Goal: Task Accomplishment & Management: Complete application form

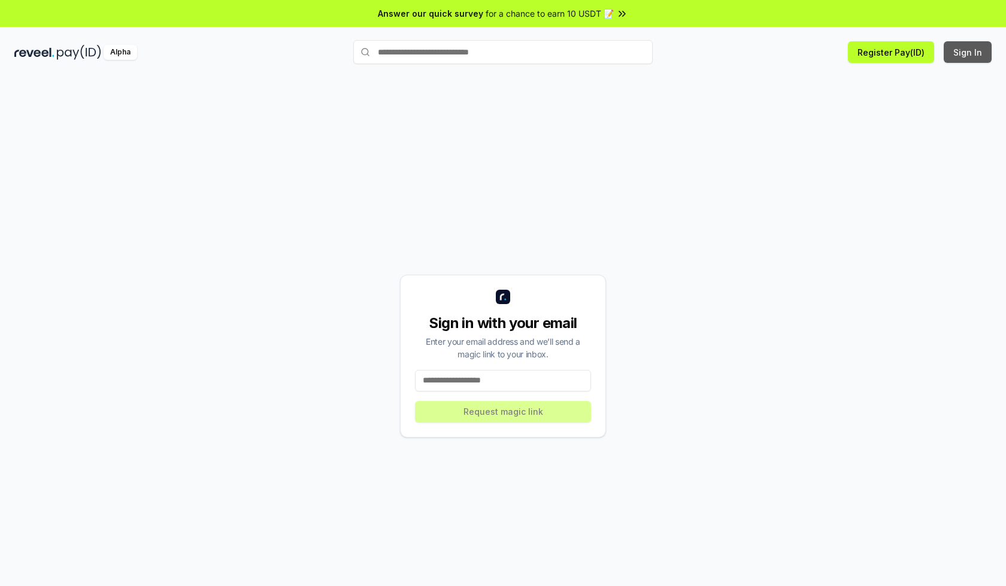
click at [968, 52] on button "Sign In" at bounding box center [967, 52] width 48 height 22
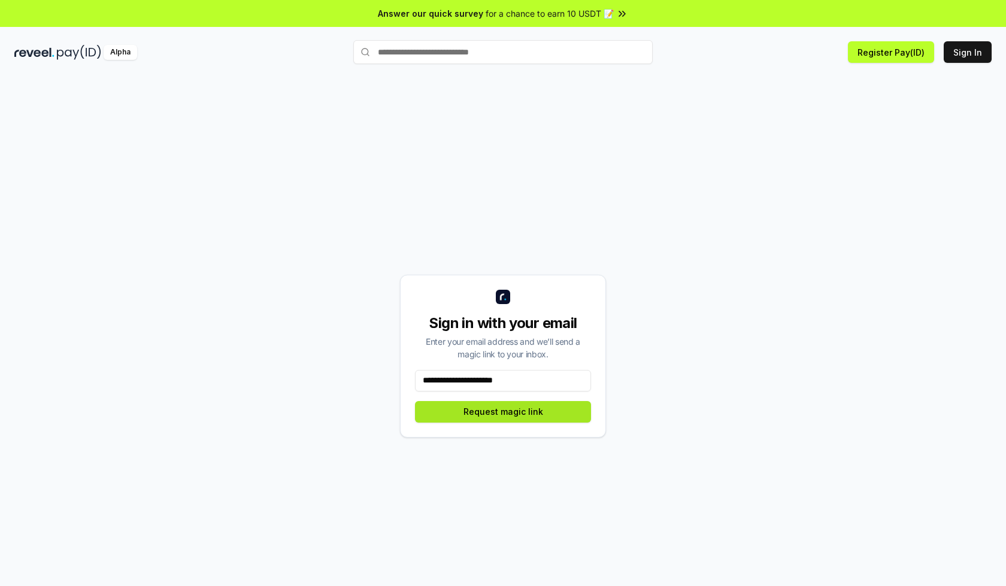
type input "**********"
click at [503, 411] on button "Request magic link" at bounding box center [503, 412] width 176 height 22
